Goal: Transaction & Acquisition: Purchase product/service

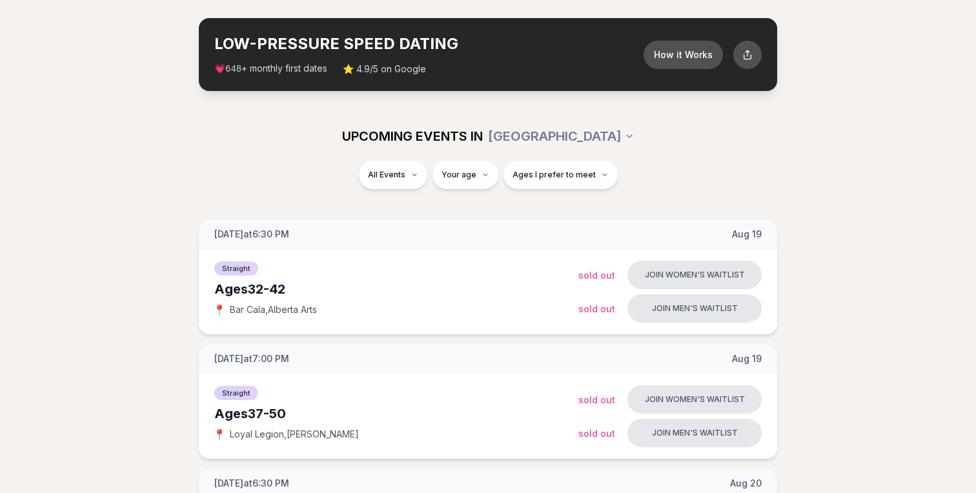
scroll to position [52, 0]
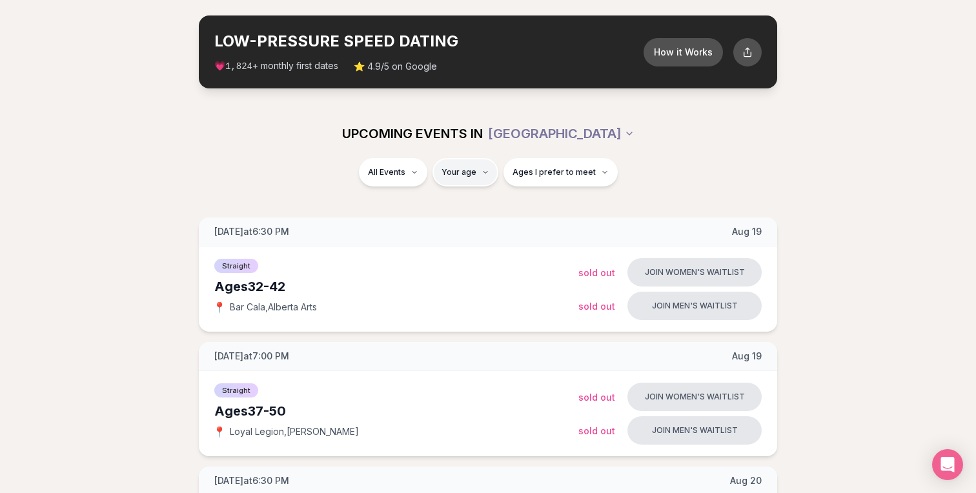
type input "**"
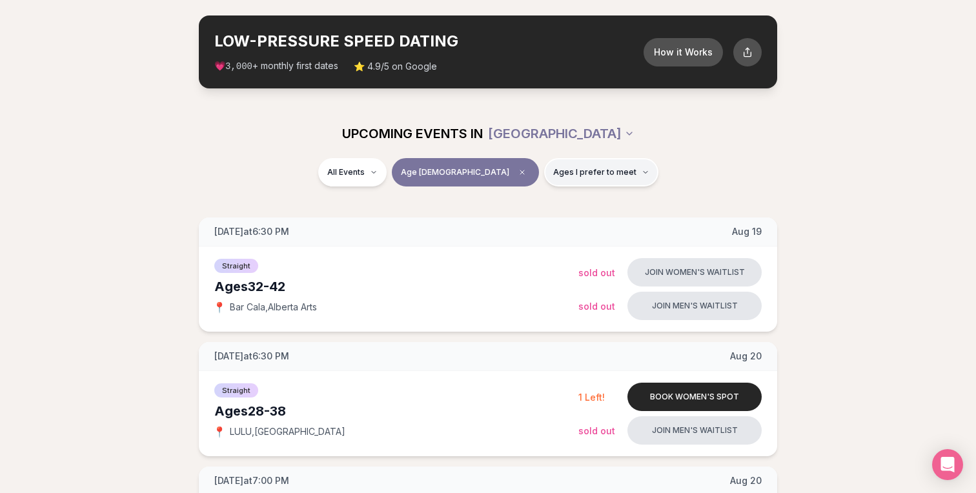
click at [553, 170] on span "Ages I prefer to meet" at bounding box center [594, 172] width 83 height 10
click at [665, 150] on div "UPCOMING EVENTS IN PORTLAND" at bounding box center [487, 133] width 743 height 49
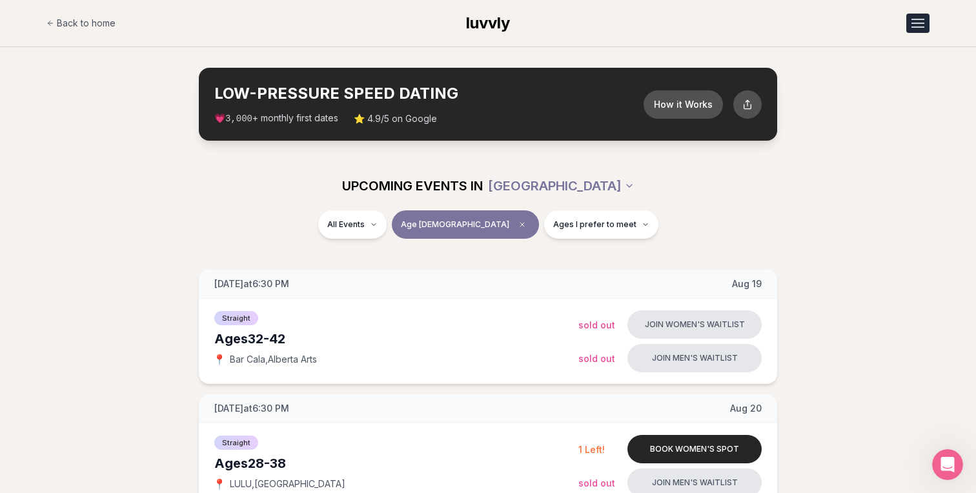
click at [916, 26] on div "Open menu" at bounding box center [917, 26] width 13 height 1
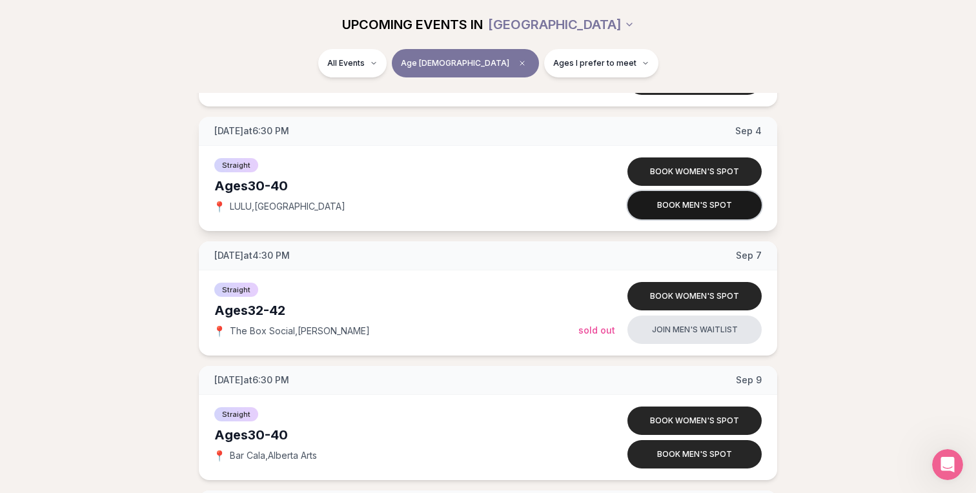
scroll to position [1771, 0]
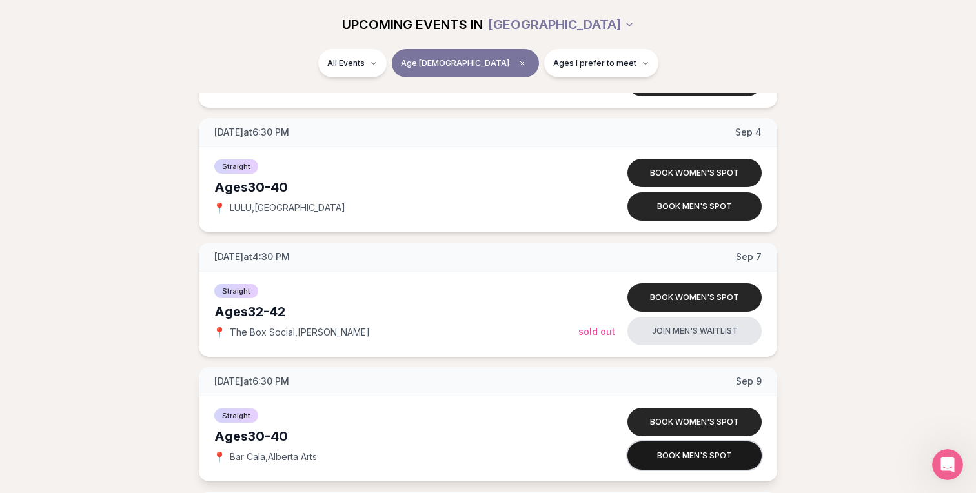
click at [665, 456] on button "Book men's spot" at bounding box center [694, 455] width 134 height 28
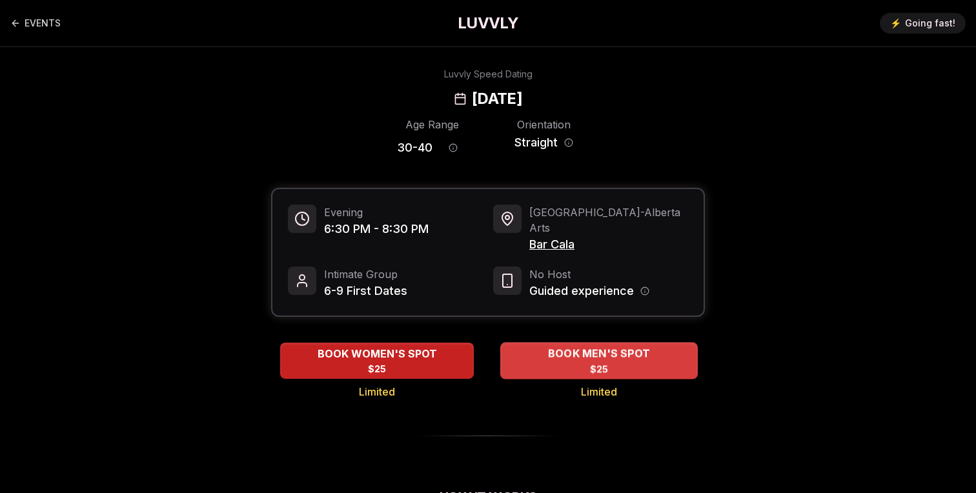
click at [574, 349] on div "BOOK MEN'S SPOT $25" at bounding box center [598, 360] width 197 height 35
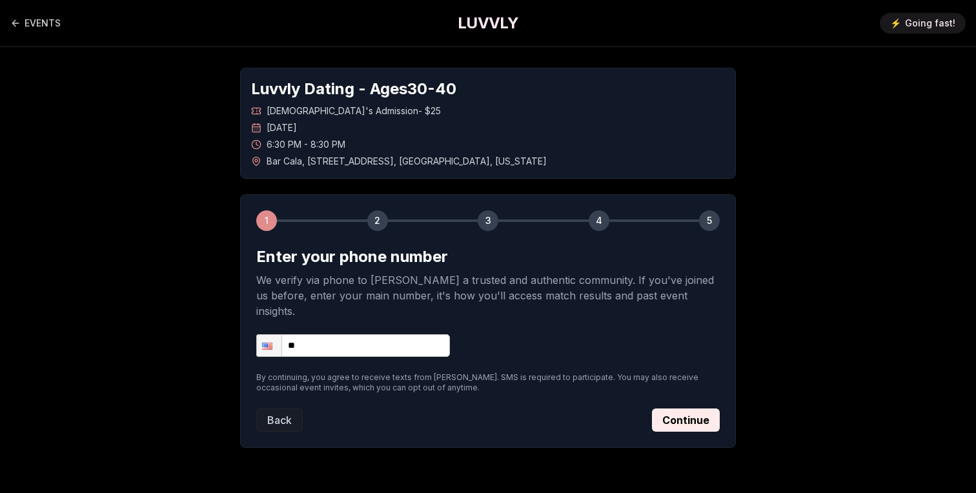
click at [378, 334] on input "**" at bounding box center [353, 345] width 194 height 23
type input "**********"
click at [695, 408] on button "Continue" at bounding box center [686, 419] width 68 height 23
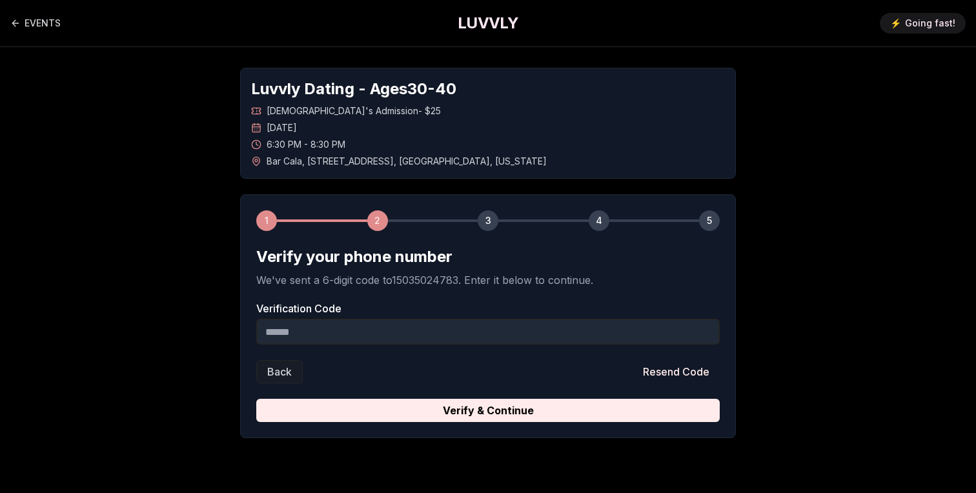
click at [490, 343] on input "Verification Code" at bounding box center [487, 332] width 463 height 26
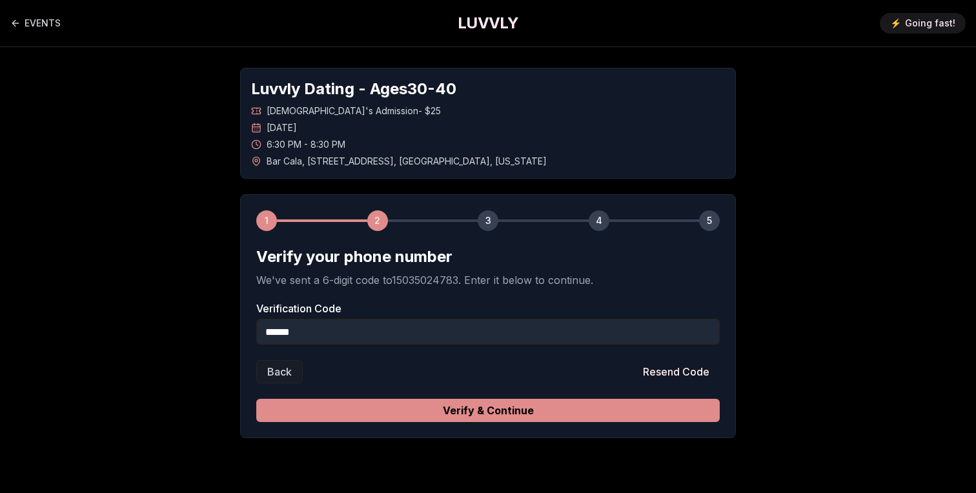
type input "******"
click at [479, 403] on button "Verify & Continue" at bounding box center [487, 410] width 463 height 23
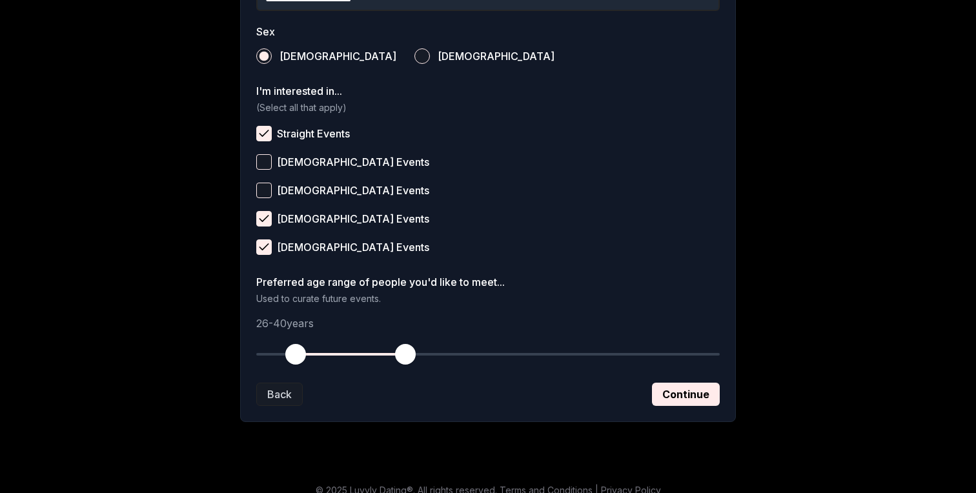
scroll to position [479, 0]
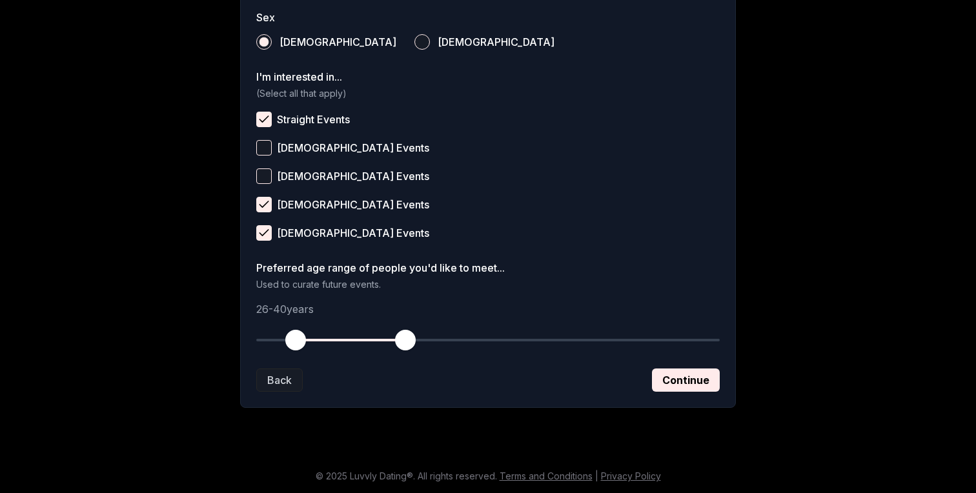
click at [262, 207] on button "Bisexual Events" at bounding box center [263, 204] width 15 height 15
click at [682, 378] on button "Continue" at bounding box center [686, 379] width 68 height 23
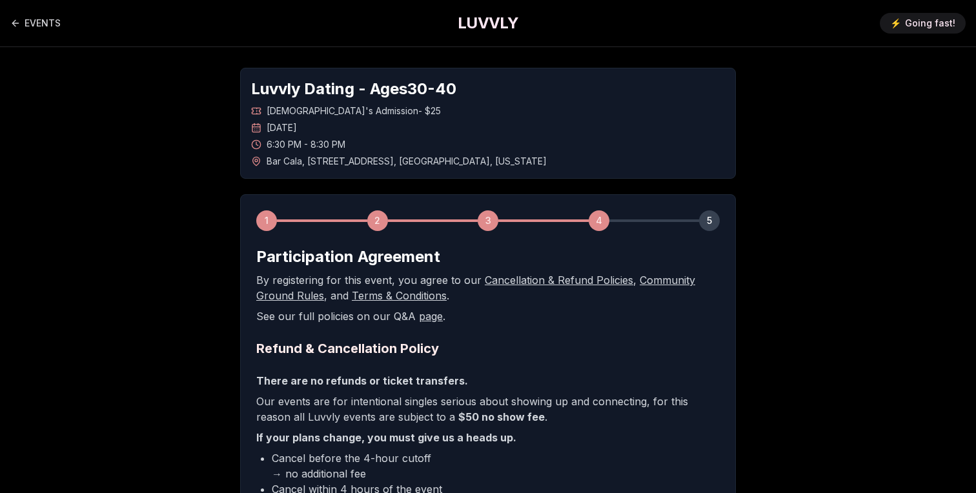
scroll to position [270, 0]
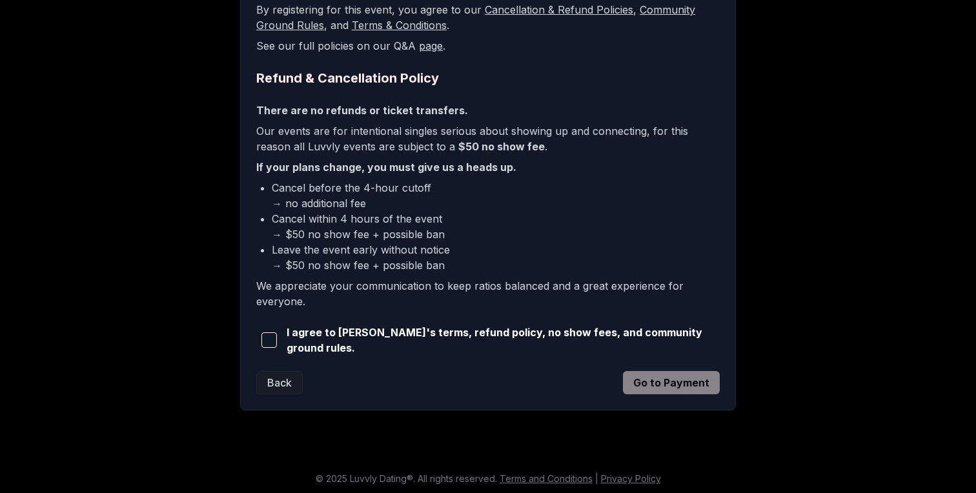
click at [279, 338] on button "button" at bounding box center [268, 340] width 25 height 28
click at [678, 388] on button "Go to Payment" at bounding box center [671, 382] width 97 height 23
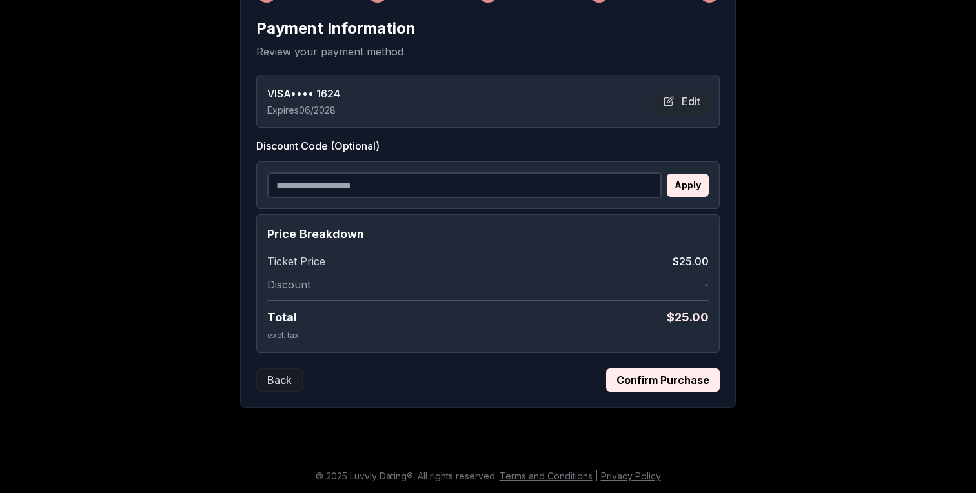
click at [679, 383] on button "Confirm Purchase" at bounding box center [663, 379] width 114 height 23
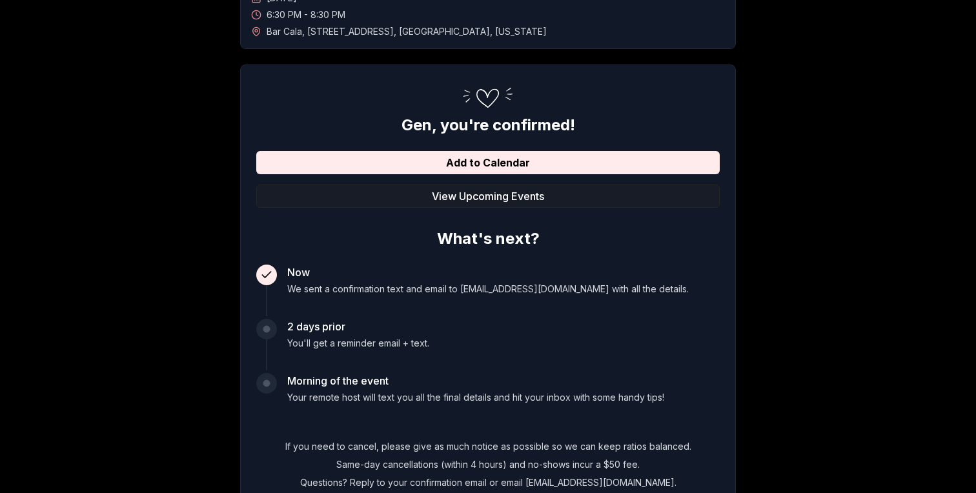
scroll to position [0, 0]
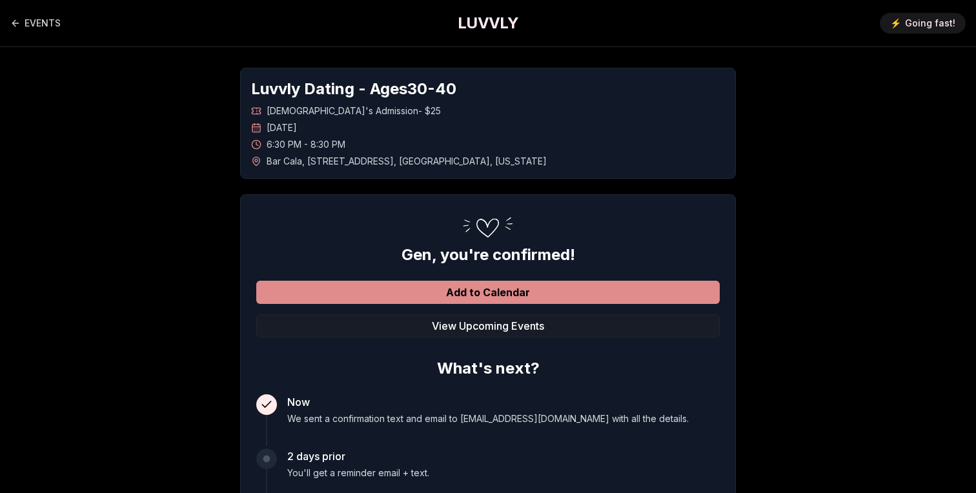
click at [460, 289] on button "Add to Calendar" at bounding box center [487, 292] width 463 height 23
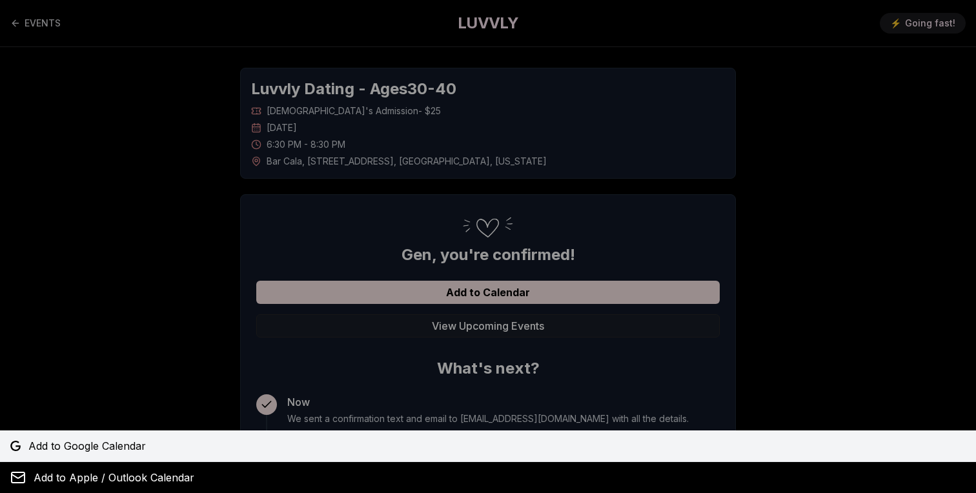
click at [123, 443] on span "Add to Google Calendar" at bounding box center [86, 445] width 117 height 15
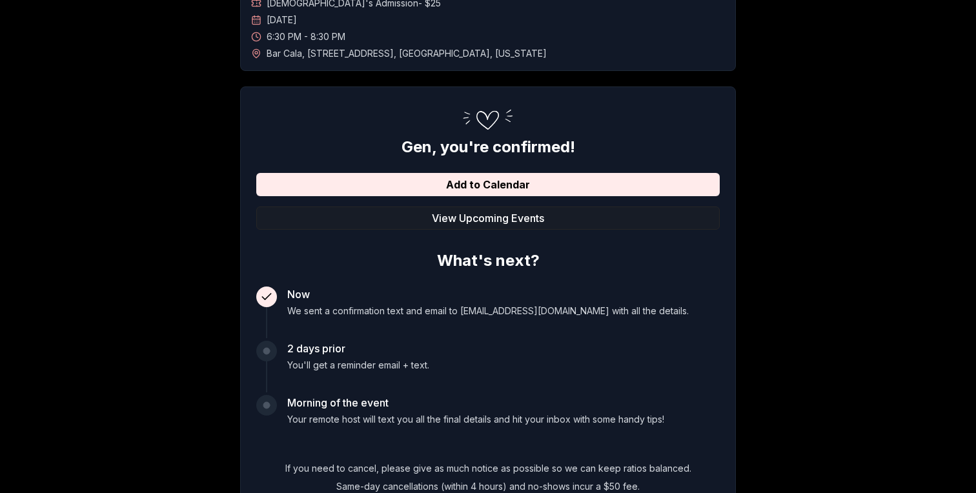
scroll to position [59, 0]
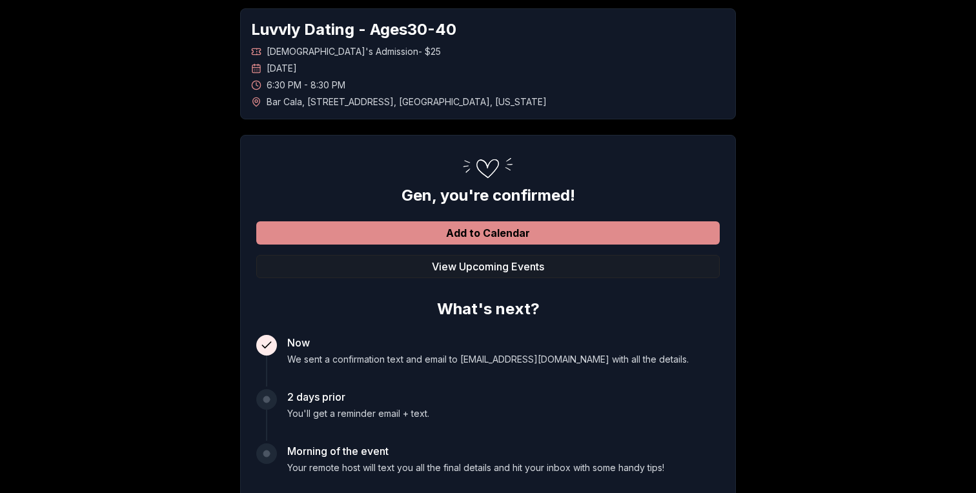
click at [397, 237] on button "Add to Calendar" at bounding box center [487, 232] width 463 height 23
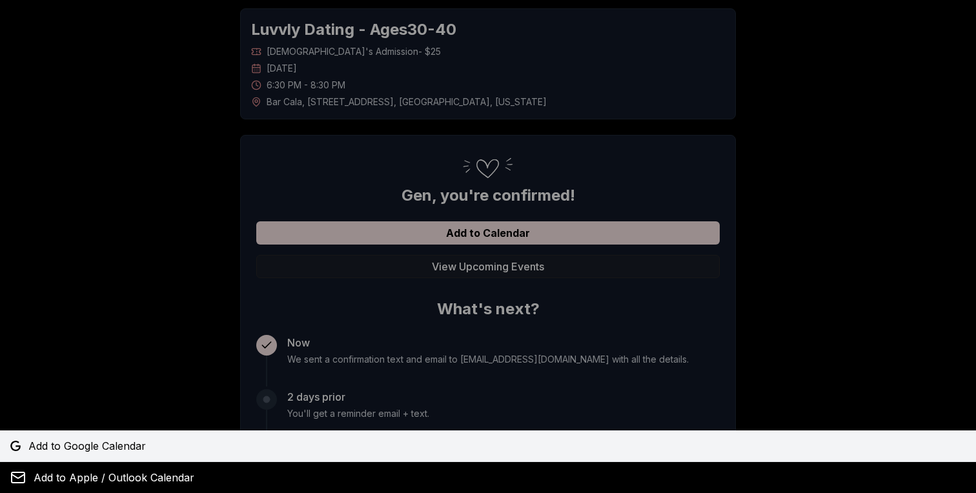
click at [152, 434] on link "Add to Google Calendar" at bounding box center [488, 445] width 976 height 31
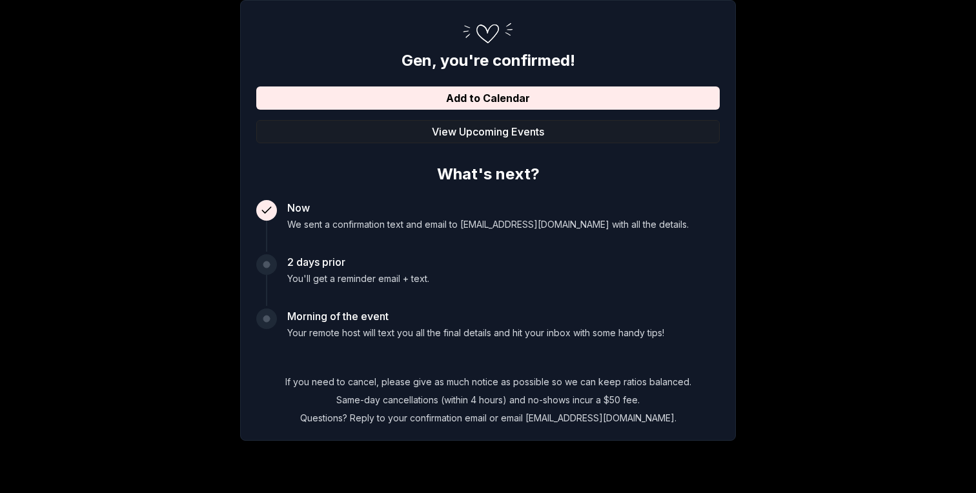
scroll to position [0, 0]
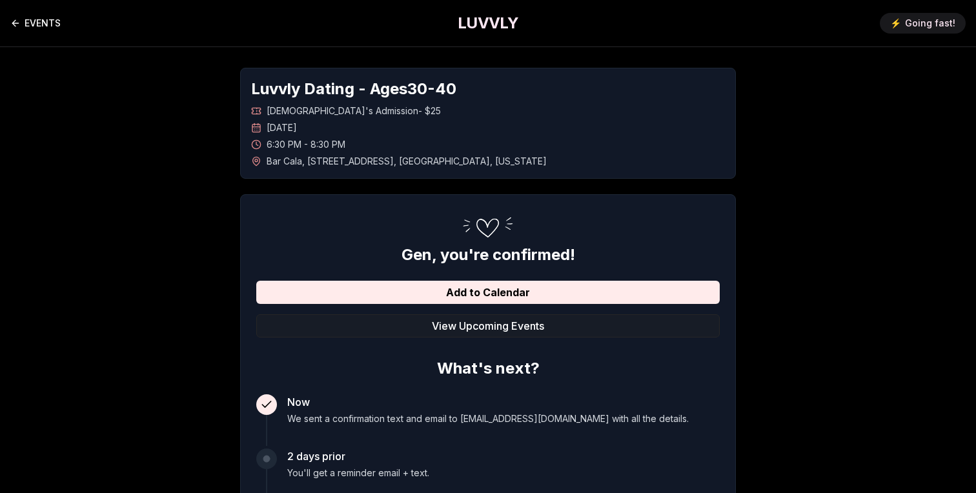
click at [50, 31] on link "EVENTS" at bounding box center [35, 23] width 50 height 26
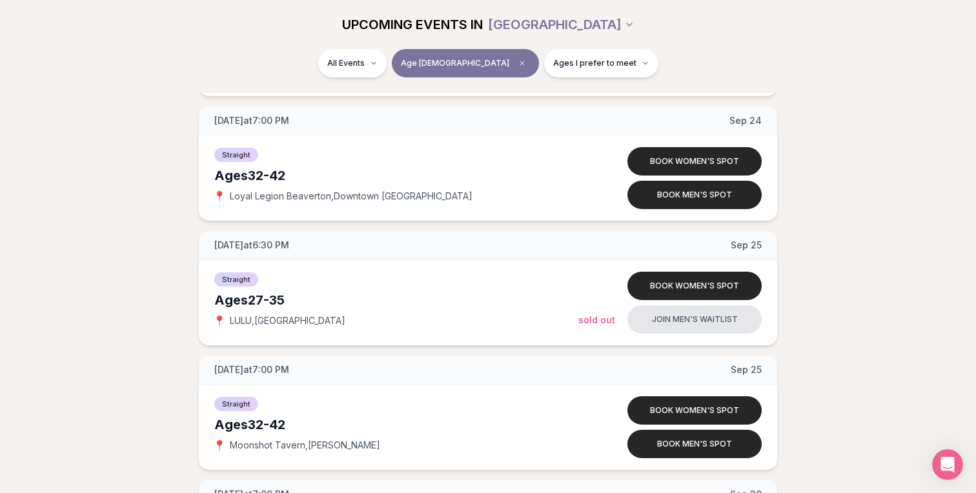
scroll to position [3653, 0]
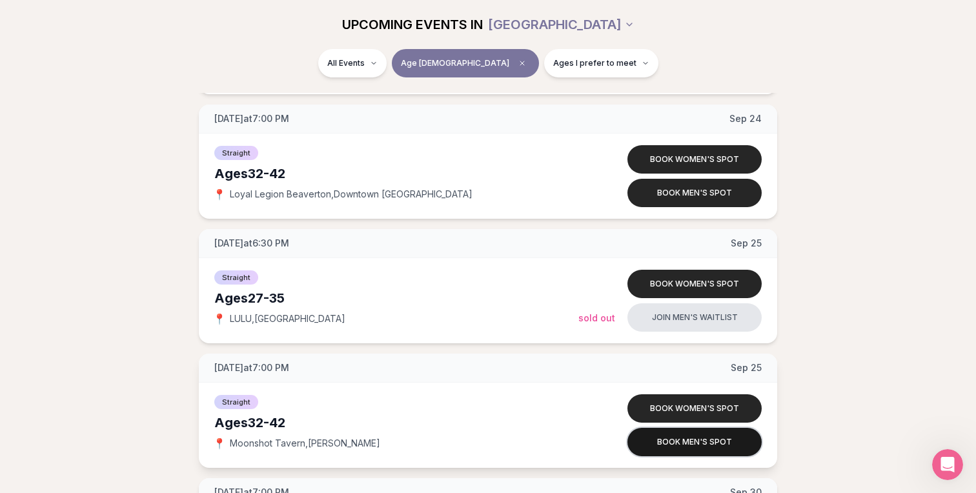
click at [689, 447] on button "Book men's spot" at bounding box center [694, 442] width 134 height 28
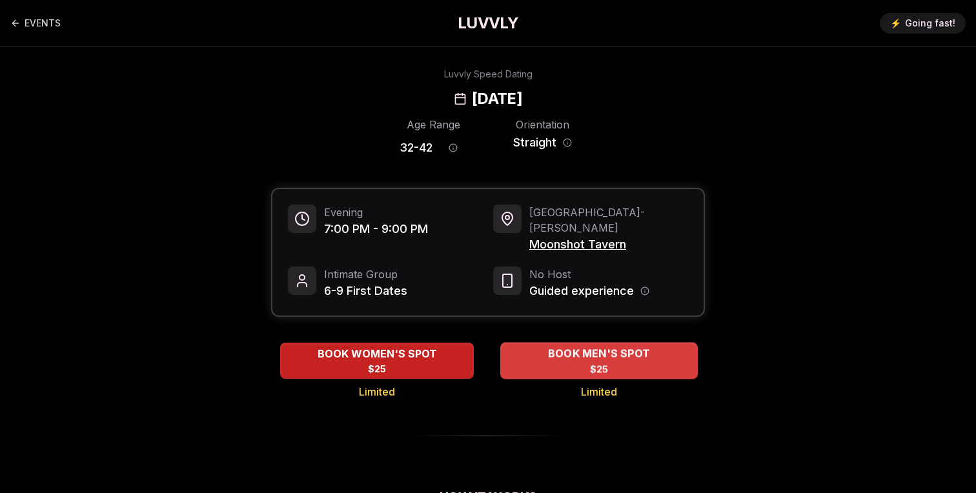
click at [608, 348] on div "BOOK MEN'S SPOT $25" at bounding box center [598, 360] width 197 height 35
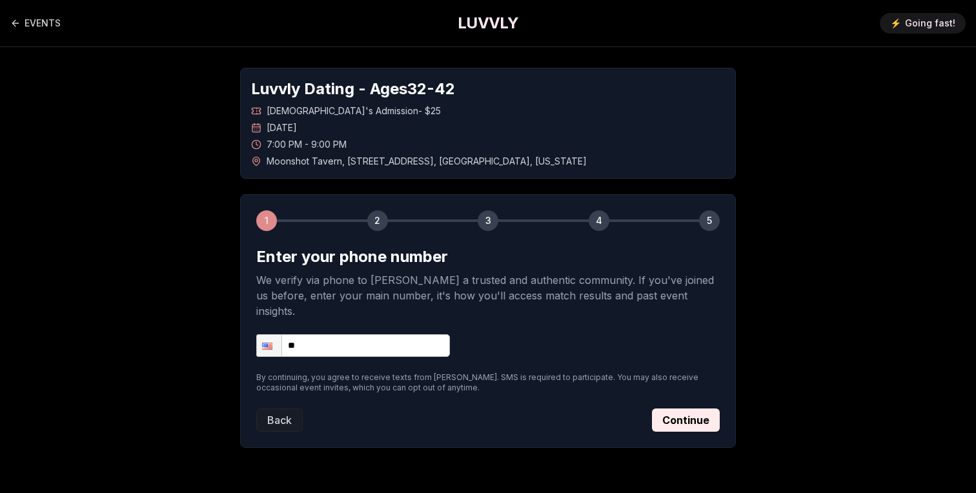
click at [381, 334] on input "**" at bounding box center [353, 345] width 194 height 23
type input "**********"
click at [669, 408] on button "Continue" at bounding box center [686, 419] width 68 height 23
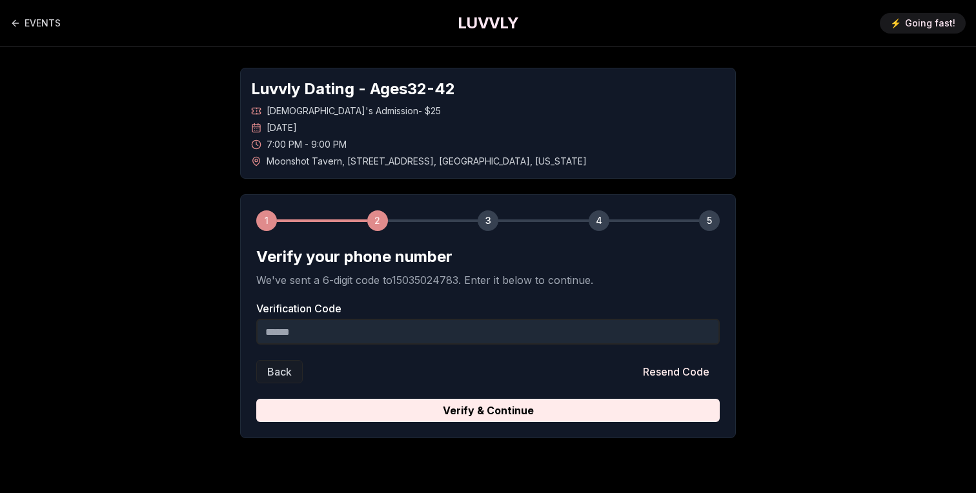
click at [483, 338] on input "Verification Code" at bounding box center [487, 332] width 463 height 26
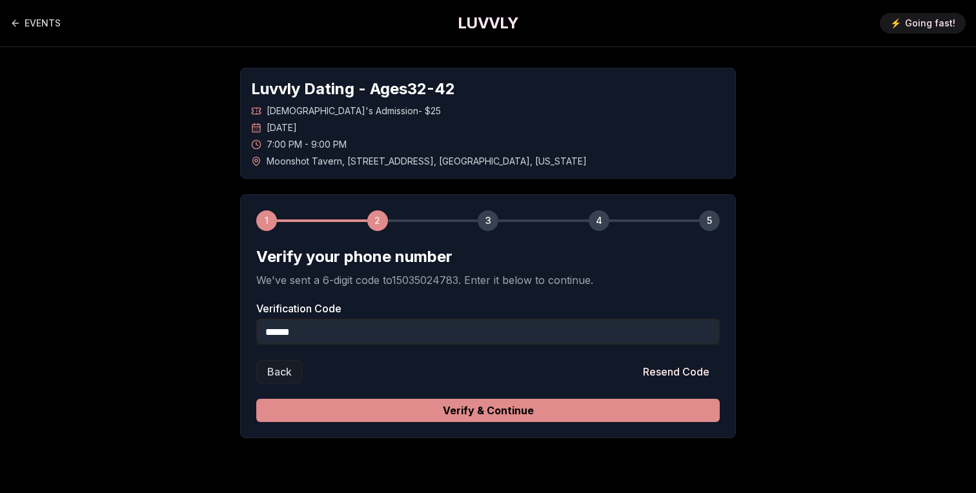
type input "******"
click at [541, 416] on button "Verify & Continue" at bounding box center [487, 410] width 463 height 23
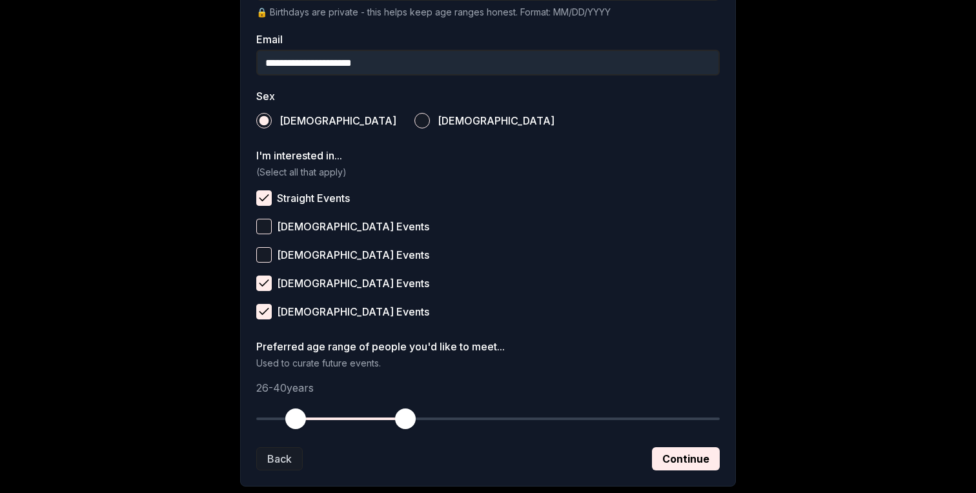
scroll to position [479, 0]
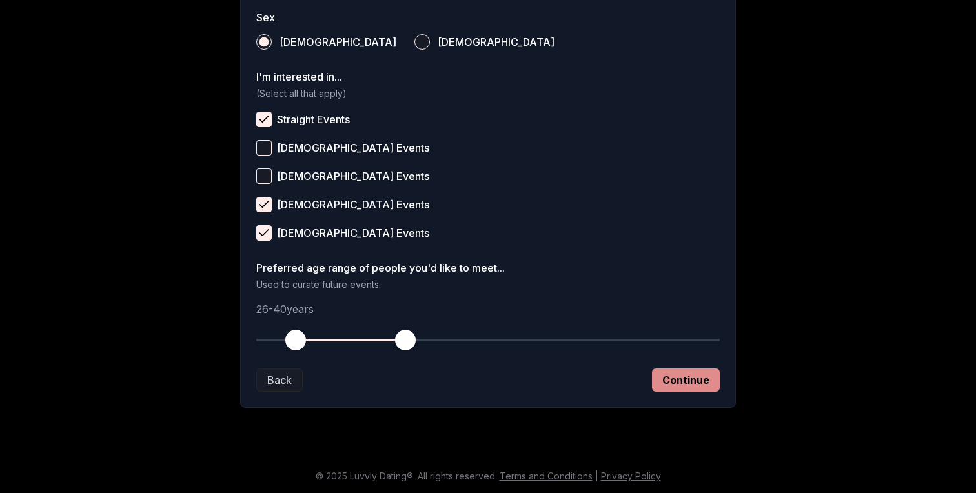
click at [690, 381] on button "Continue" at bounding box center [686, 379] width 68 height 23
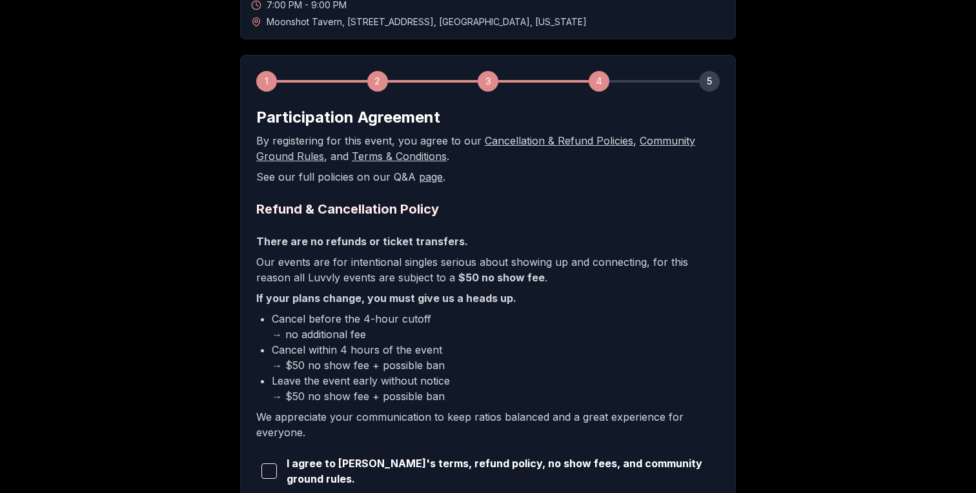
scroll to position [270, 0]
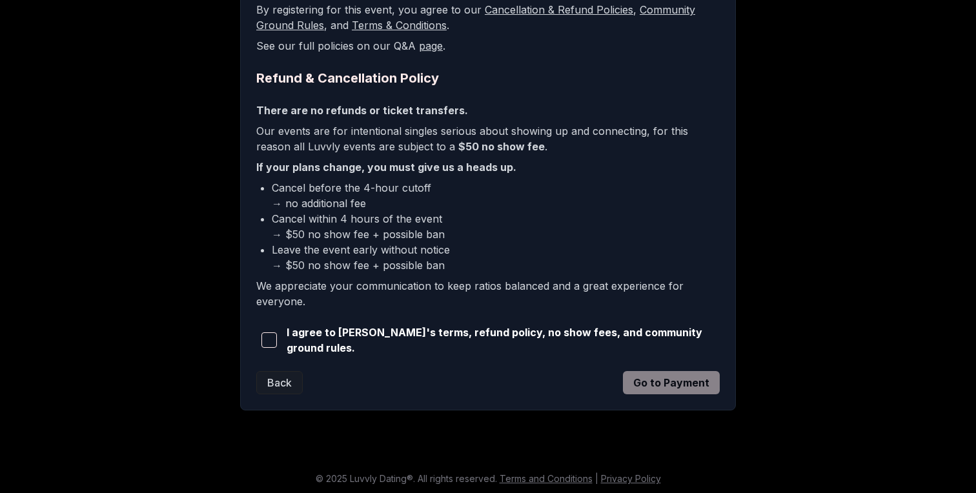
click at [265, 341] on span "button" at bounding box center [268, 339] width 15 height 15
click at [684, 372] on button "Go to Payment" at bounding box center [671, 382] width 97 height 23
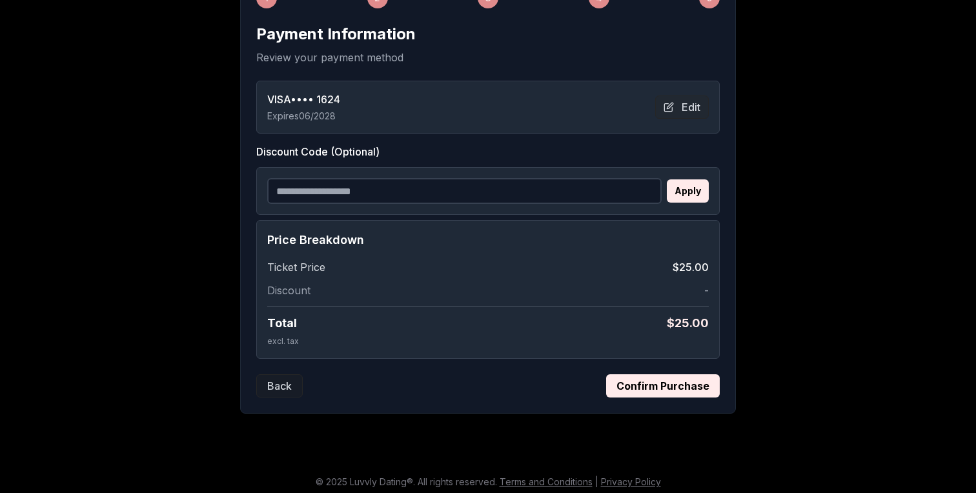
scroll to position [228, 0]
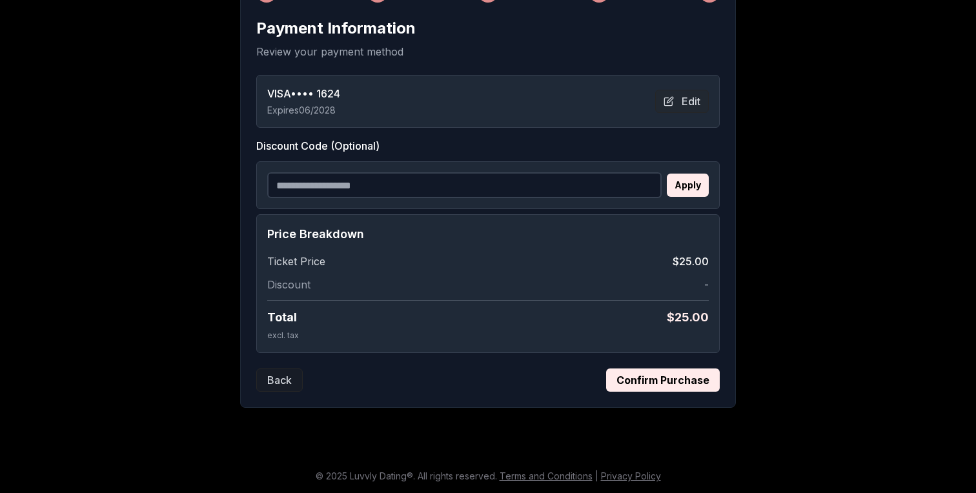
click at [669, 382] on button "Confirm Purchase" at bounding box center [663, 379] width 114 height 23
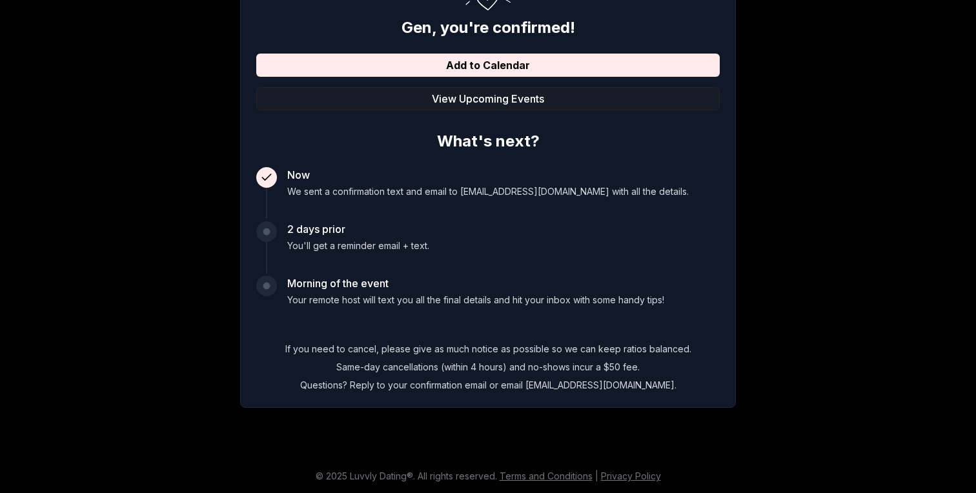
scroll to position [227, 0]
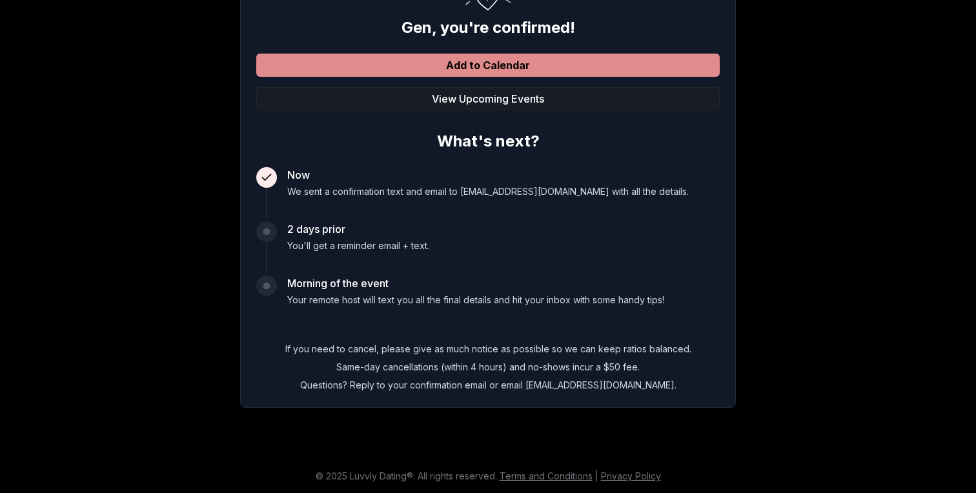
click at [602, 66] on button "Add to Calendar" at bounding box center [487, 65] width 463 height 23
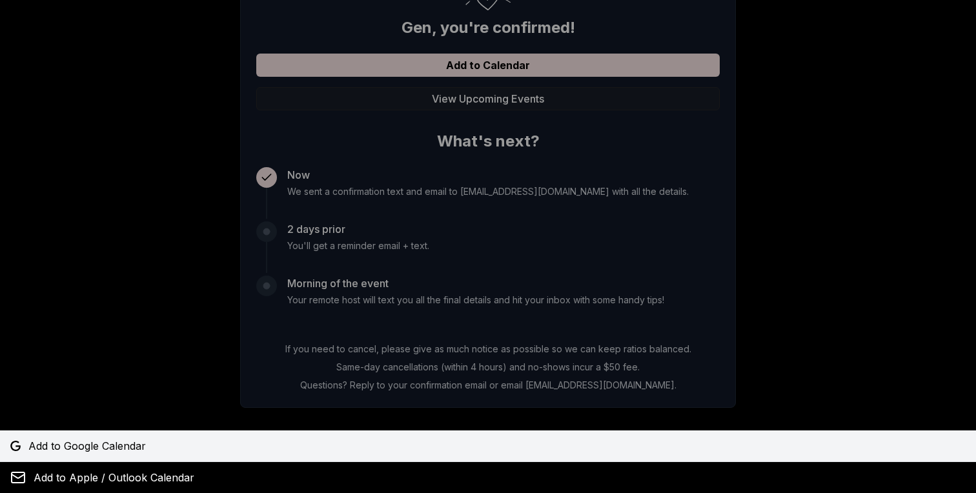
click at [119, 442] on span "Add to Google Calendar" at bounding box center [86, 445] width 117 height 15
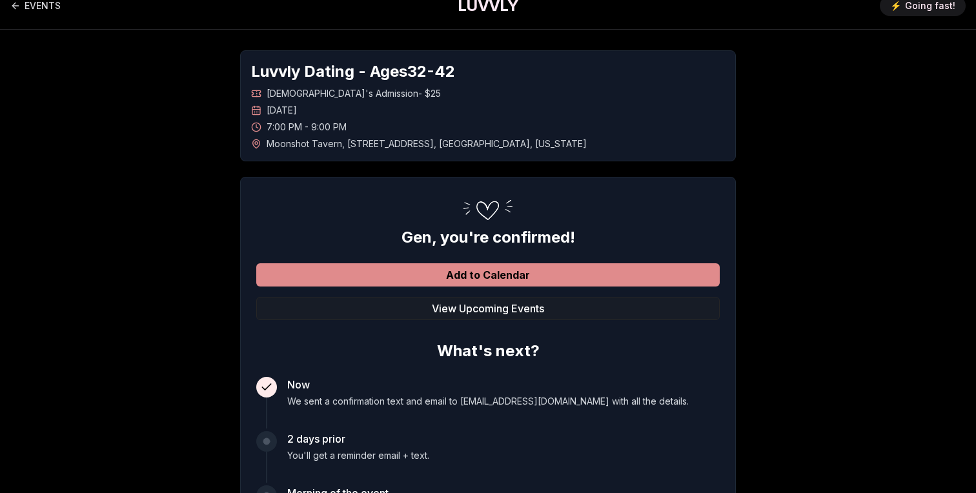
scroll to position [0, 0]
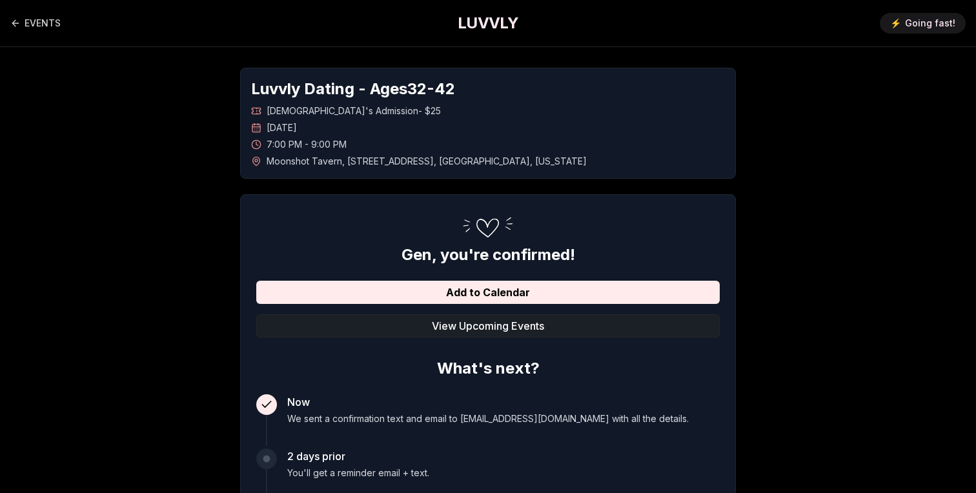
click at [446, 323] on button "View Upcoming Events" at bounding box center [487, 325] width 463 height 23
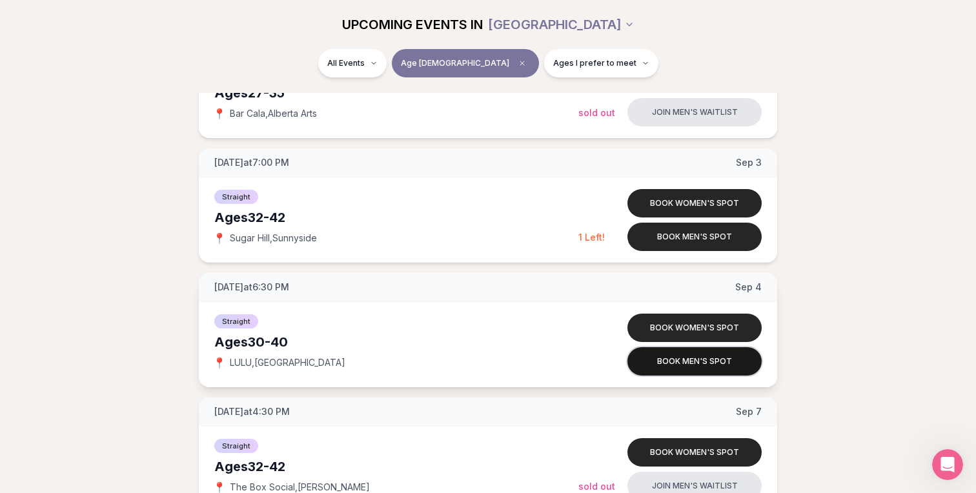
scroll to position [1619, 0]
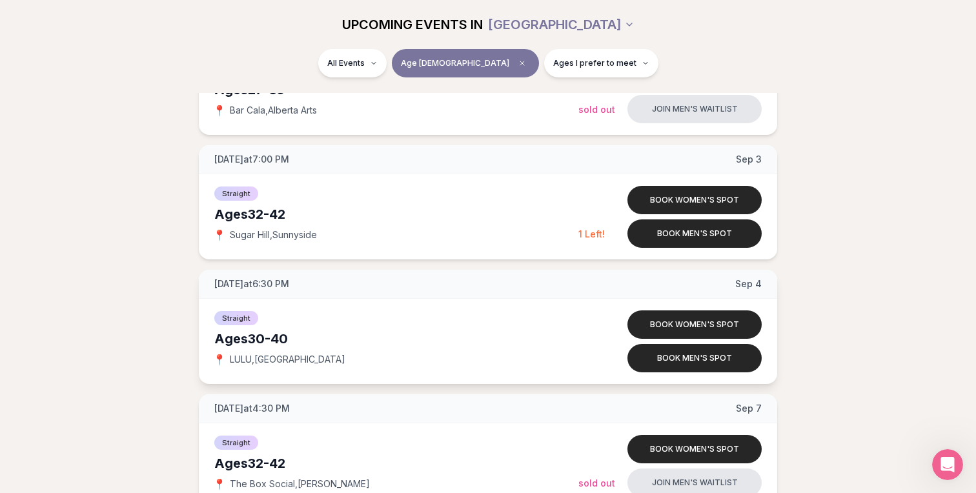
click at [278, 359] on span "LULU , Central Eastside" at bounding box center [288, 359] width 116 height 13
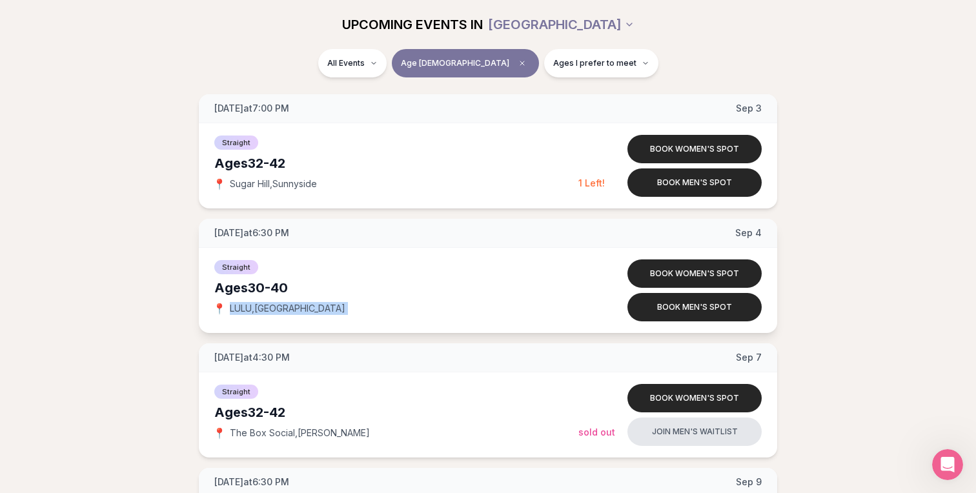
scroll to position [1674, 0]
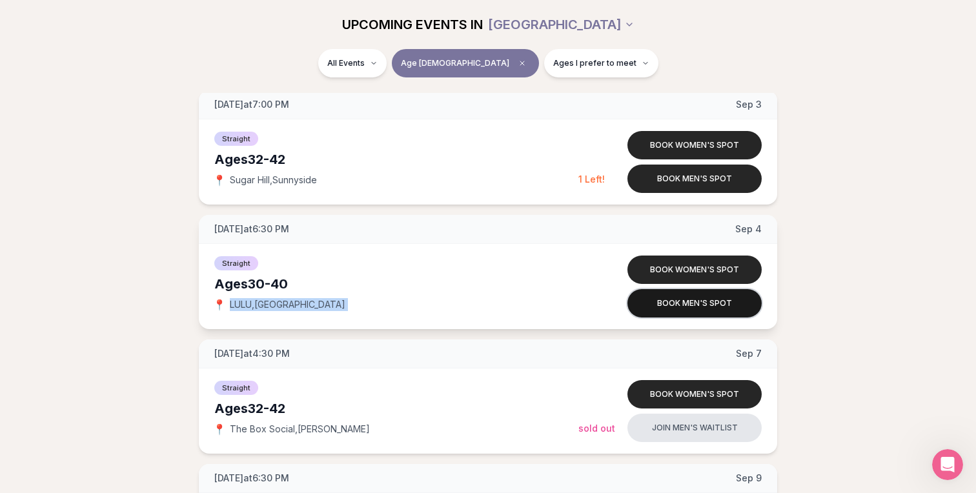
click at [667, 299] on button "Book men's spot" at bounding box center [694, 303] width 134 height 28
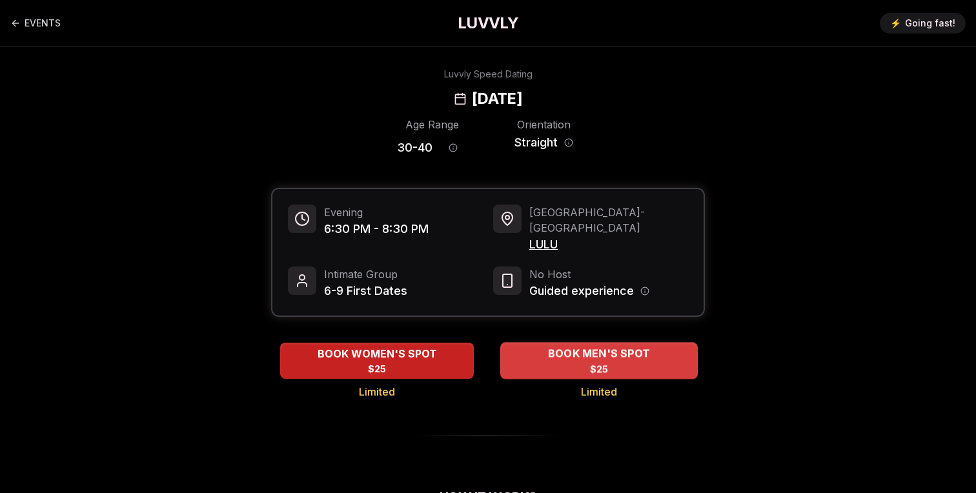
click at [594, 347] on div "BOOK MEN'S SPOT $25" at bounding box center [598, 360] width 197 height 35
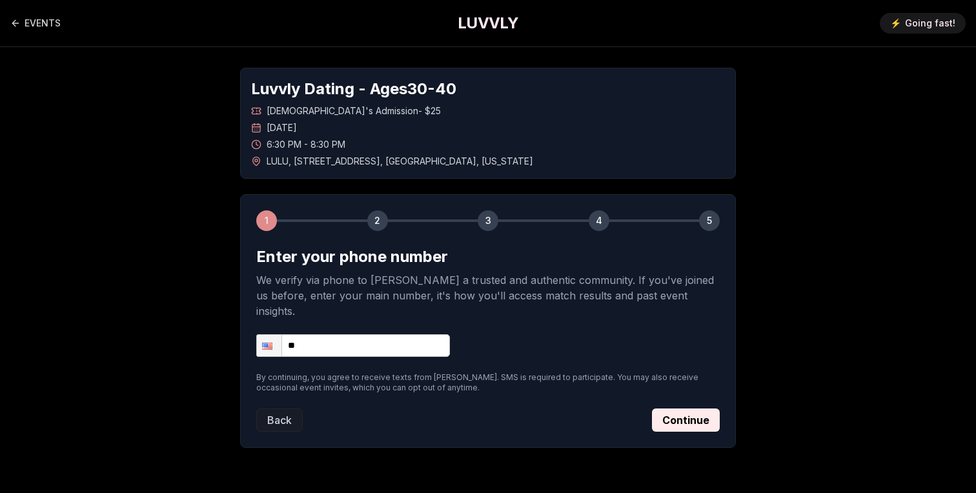
click at [361, 334] on input "**" at bounding box center [353, 345] width 194 height 23
type input "**********"
click at [707, 408] on button "Continue" at bounding box center [686, 419] width 68 height 23
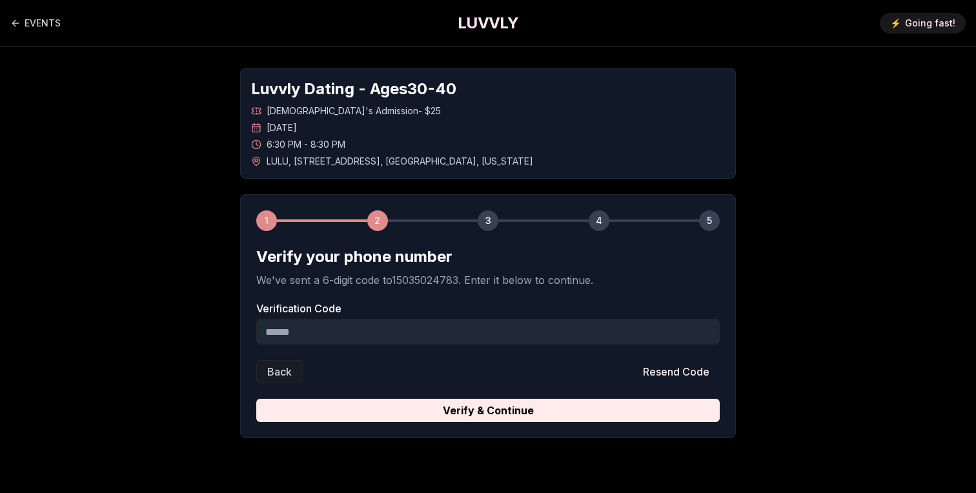
click at [512, 339] on input "Verification Code" at bounding box center [487, 332] width 463 height 26
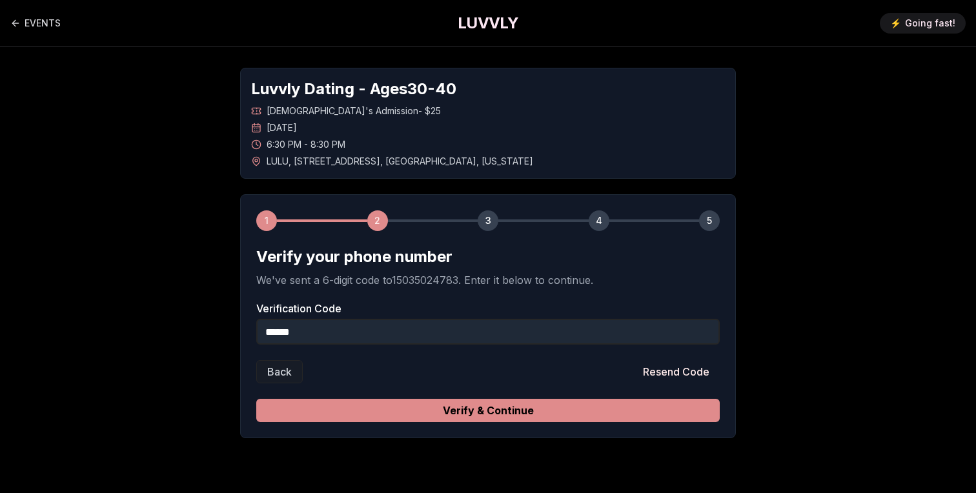
type input "******"
click at [464, 412] on button "Verify & Continue" at bounding box center [487, 410] width 463 height 23
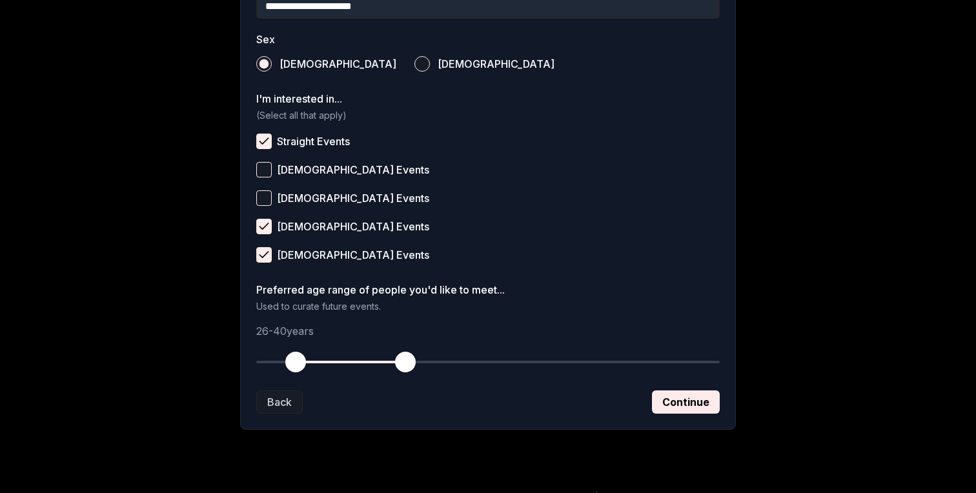
scroll to position [458, 0]
click at [675, 398] on button "Continue" at bounding box center [686, 401] width 68 height 23
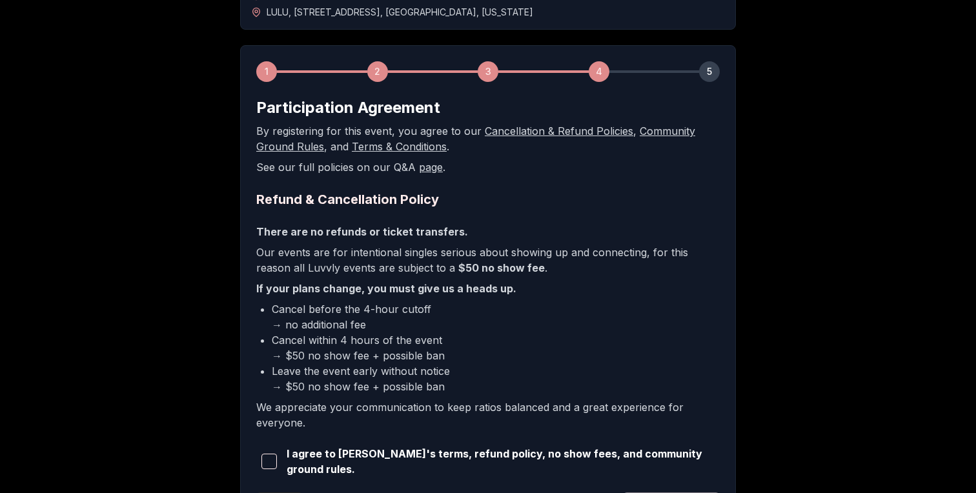
scroll to position [270, 0]
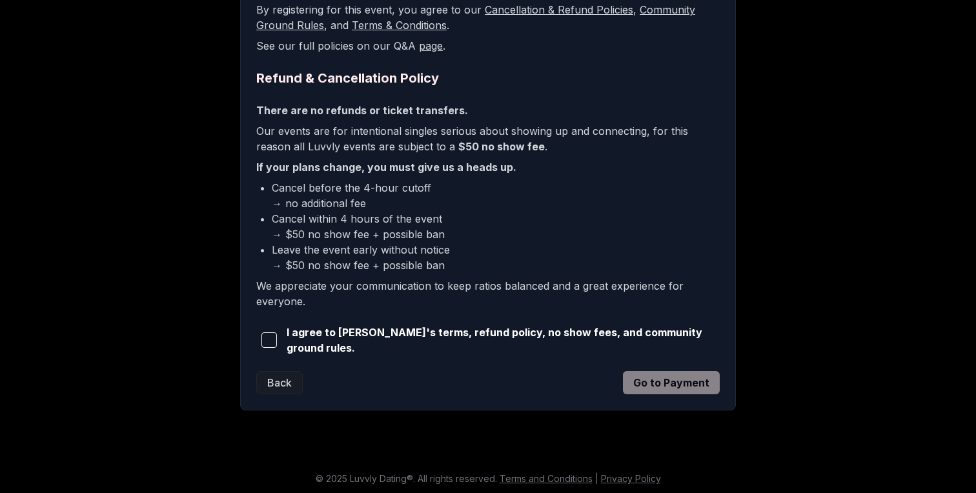
click at [268, 345] on span "button" at bounding box center [268, 339] width 15 height 15
click at [665, 381] on button "Go to Payment" at bounding box center [671, 382] width 97 height 23
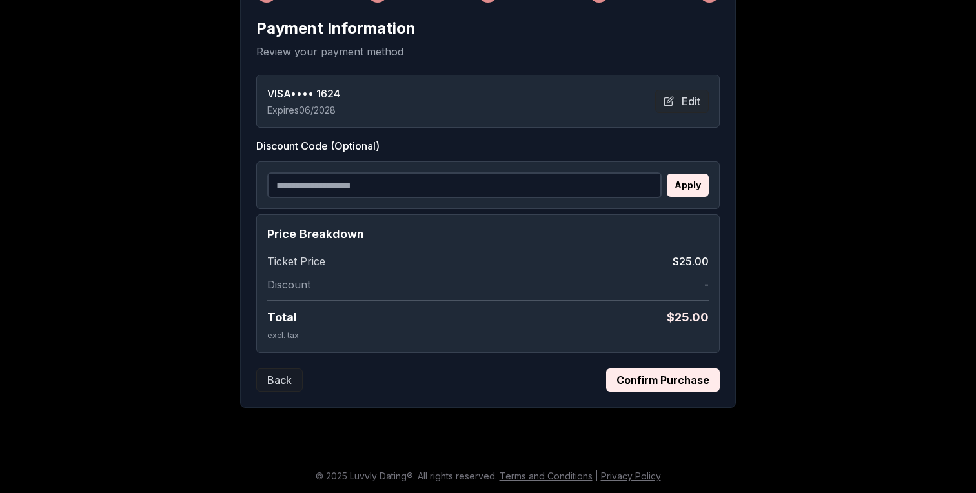
scroll to position [228, 0]
click at [665, 381] on button "Confirm Purchase" at bounding box center [663, 379] width 114 height 23
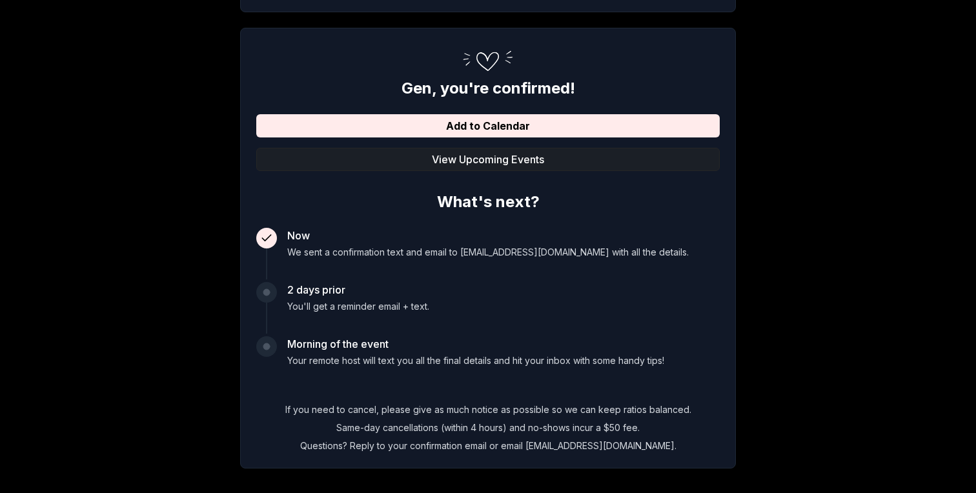
scroll to position [160, 0]
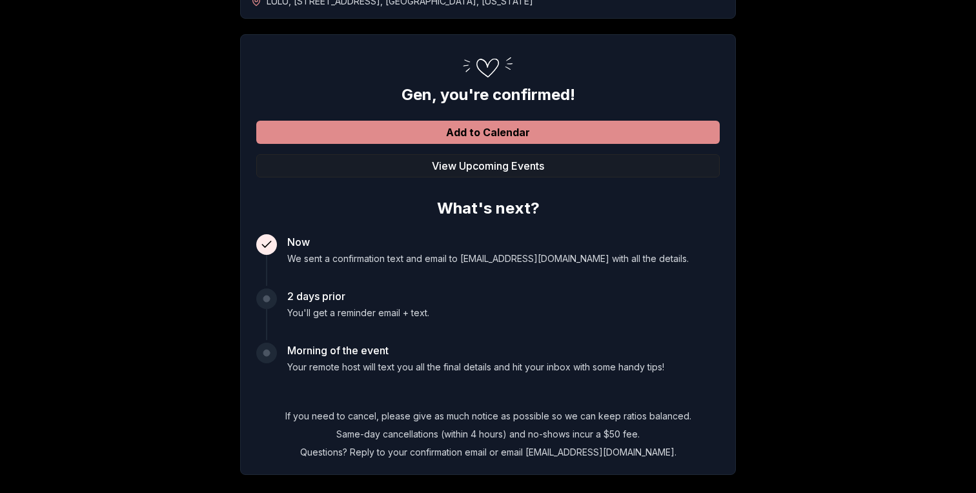
click at [503, 130] on button "Add to Calendar" at bounding box center [487, 132] width 463 height 23
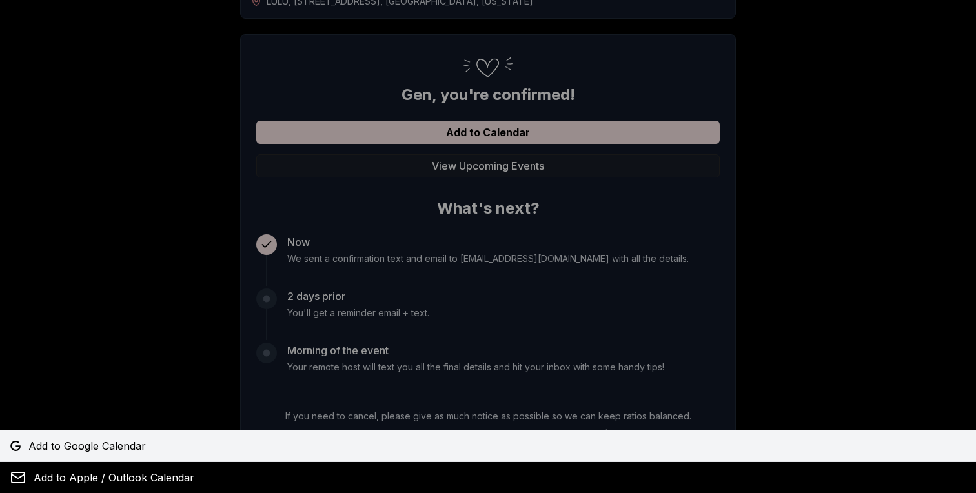
click at [121, 442] on span "Add to Google Calendar" at bounding box center [86, 445] width 117 height 15
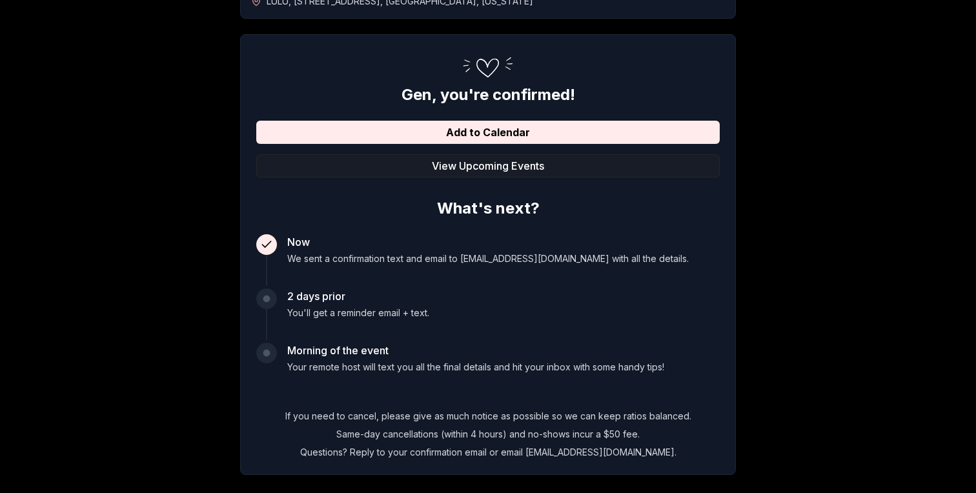
scroll to position [0, 0]
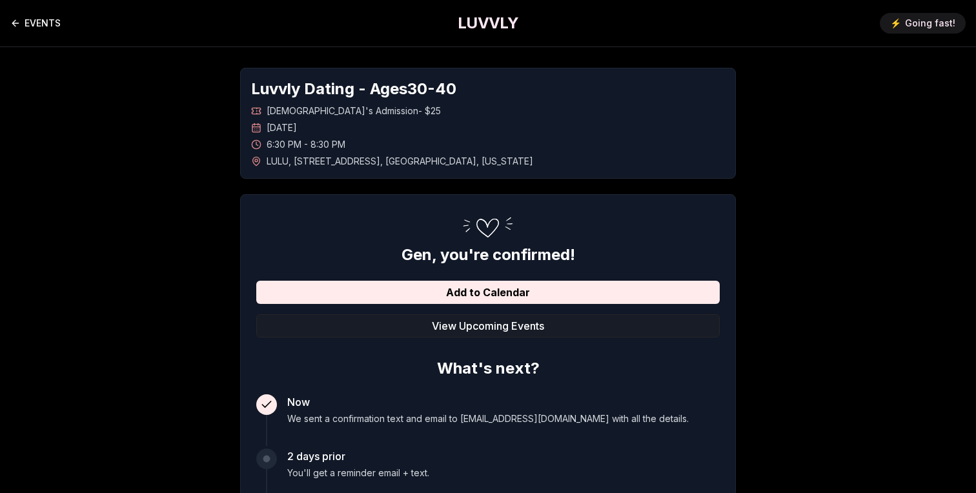
click at [44, 25] on link "EVENTS" at bounding box center [35, 23] width 50 height 26
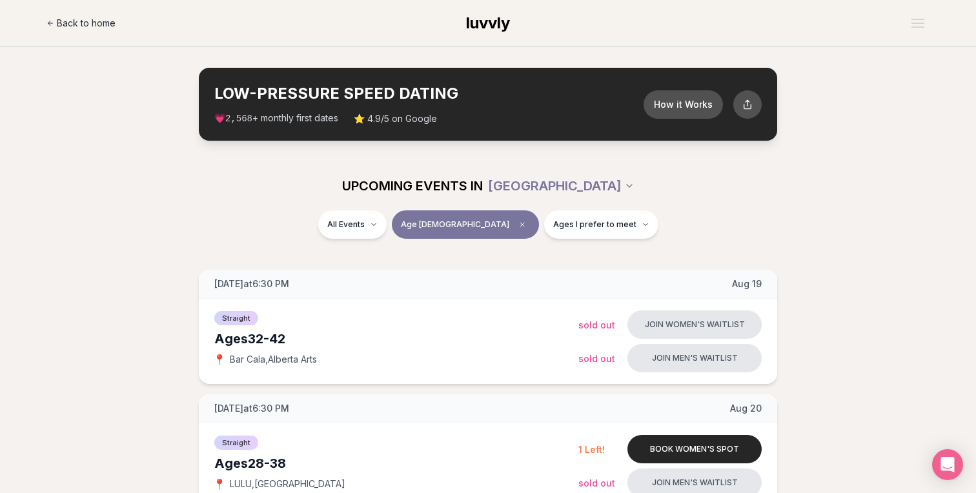
click at [99, 23] on span "Back to home" at bounding box center [86, 23] width 59 height 13
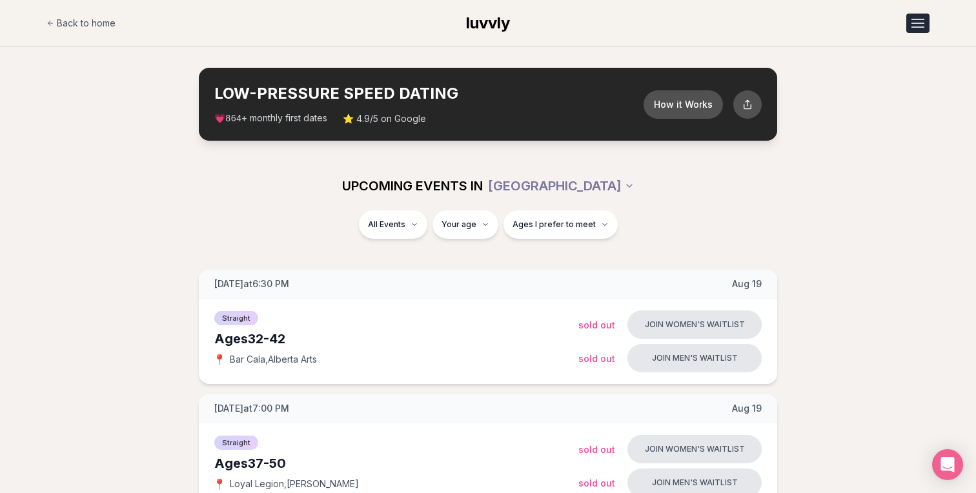
click at [918, 23] on div "Open menu" at bounding box center [917, 23] width 13 height 1
click at [890, 74] on link "Member Login" at bounding box center [884, 78] width 89 height 23
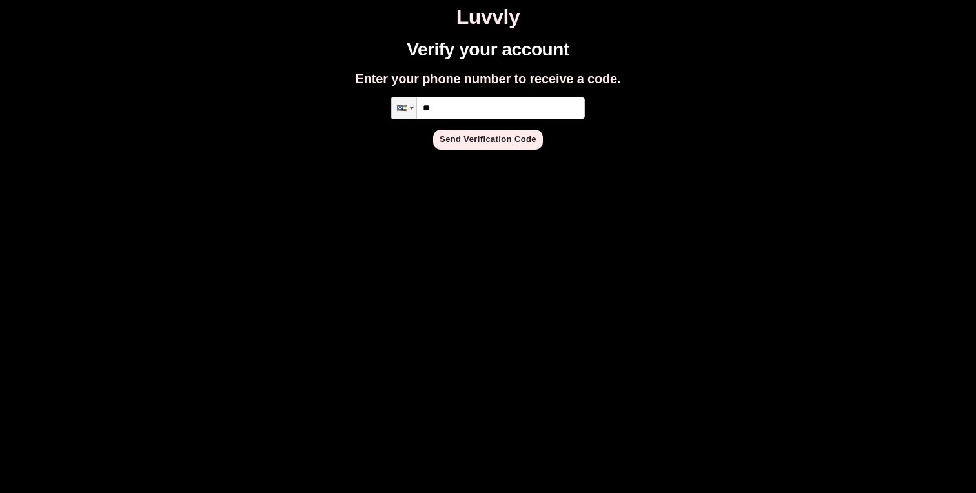
click at [523, 104] on input "**" at bounding box center [488, 108] width 194 height 23
type input "**********"
click at [523, 146] on button "Send Verification Code" at bounding box center [488, 140] width 110 height 20
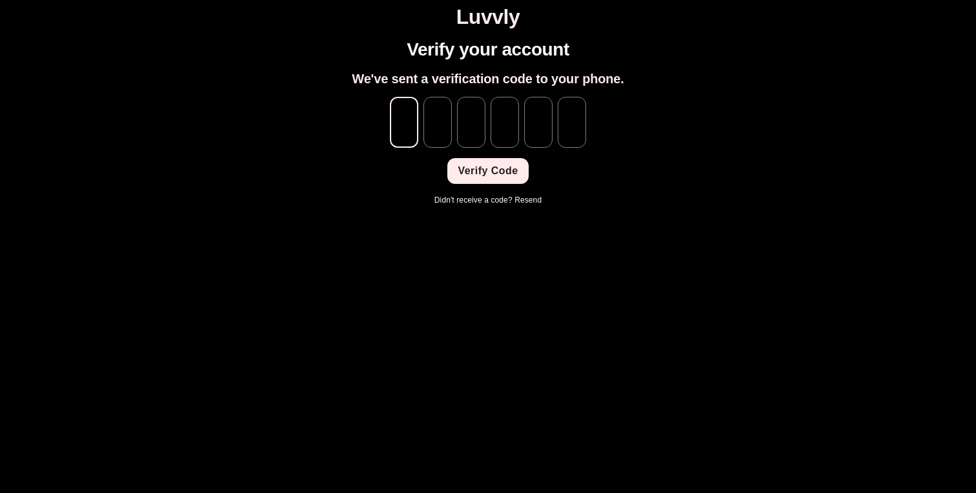
type input "*"
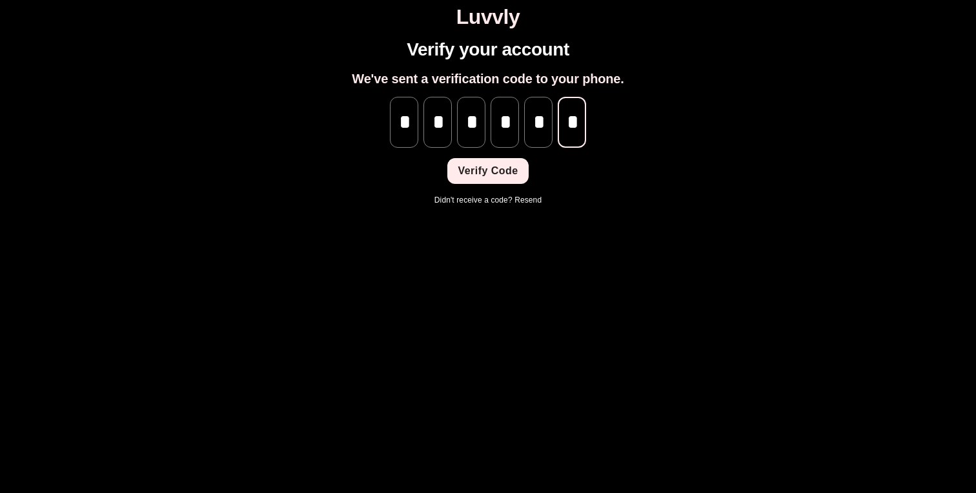
scroll to position [0, 1]
type input "*"
click at [503, 170] on button "Verify Code" at bounding box center [487, 171] width 81 height 26
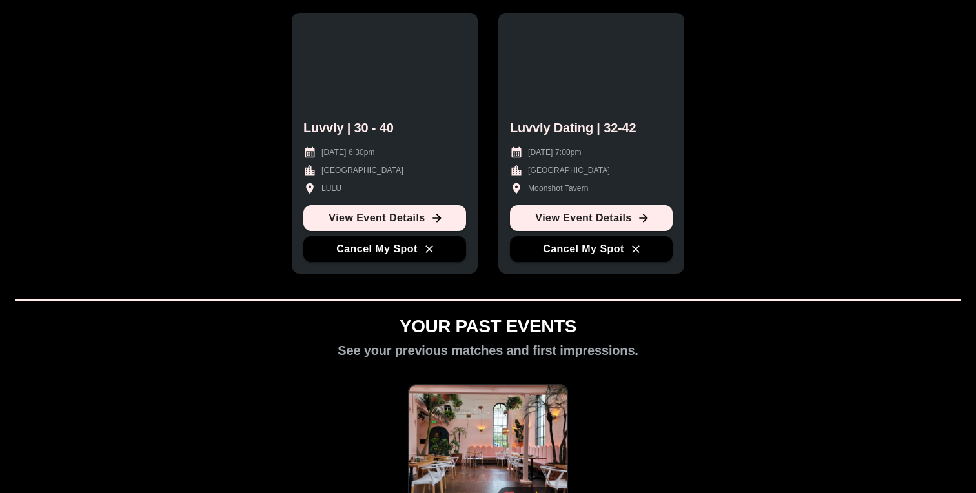
scroll to position [658, 0]
